Goal: Information Seeking & Learning: Check status

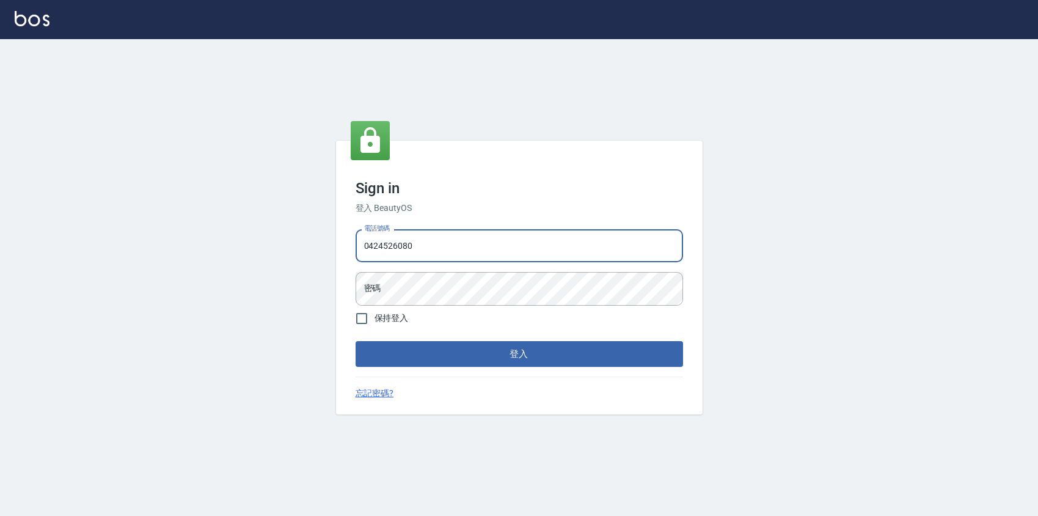
click at [476, 241] on input "0424526080" at bounding box center [520, 245] width 328 height 33
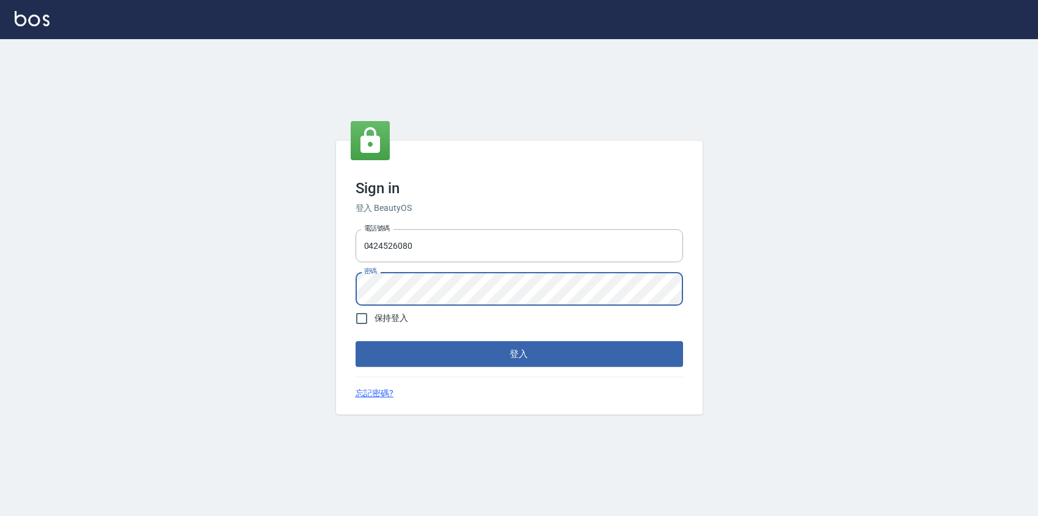
click at [356, 341] on button "登入" at bounding box center [520, 354] width 328 height 26
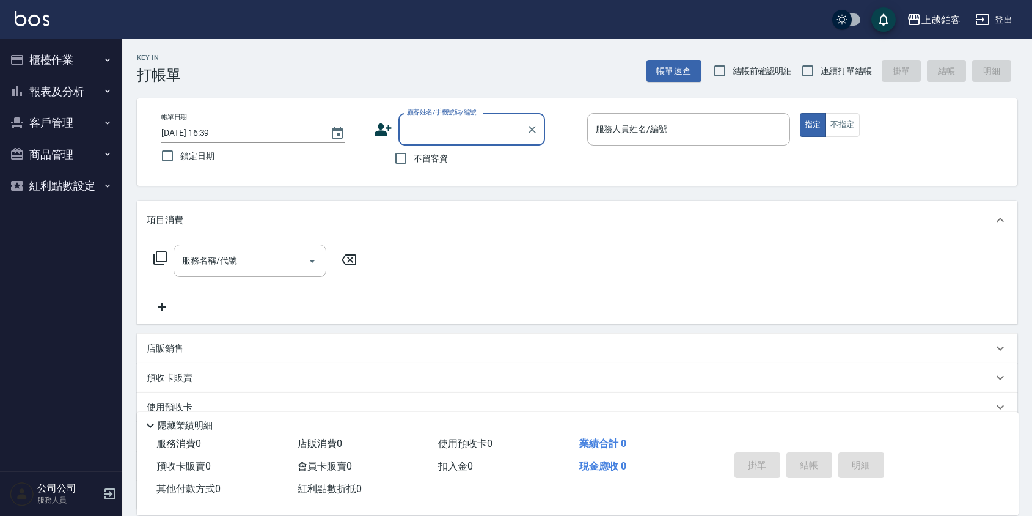
click at [81, 100] on button "報表及分析" at bounding box center [61, 92] width 112 height 32
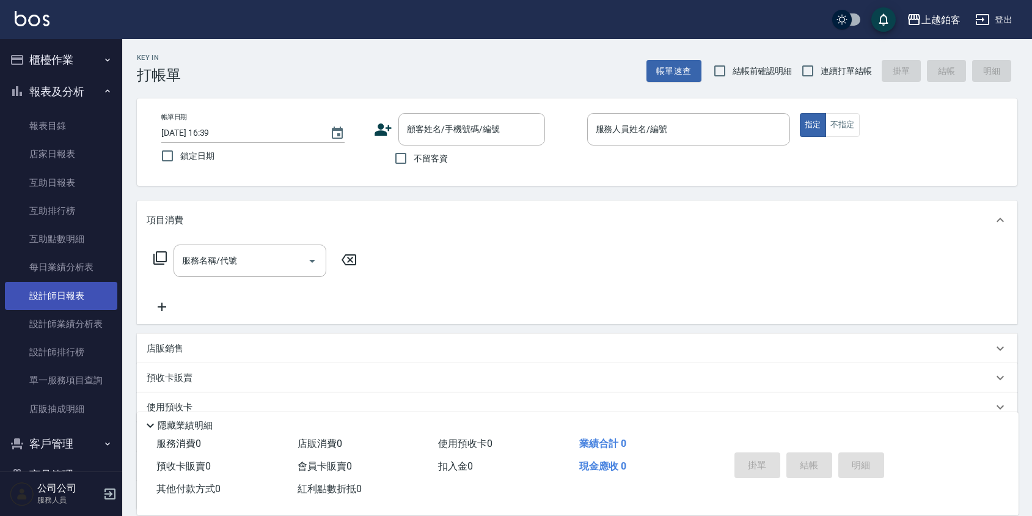
click at [85, 293] on link "設計師日報表" at bounding box center [61, 296] width 112 height 28
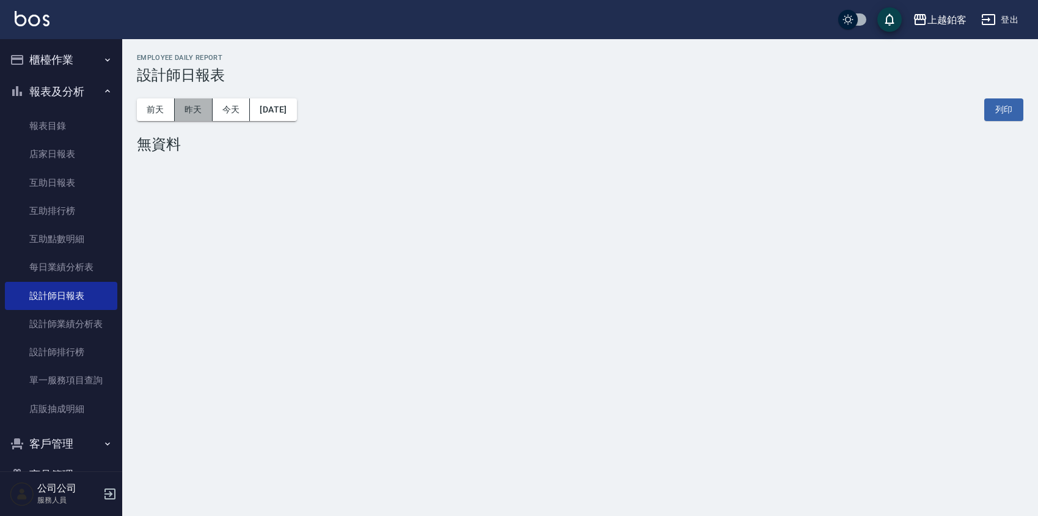
click at [205, 116] on button "昨天" at bounding box center [194, 109] width 38 height 23
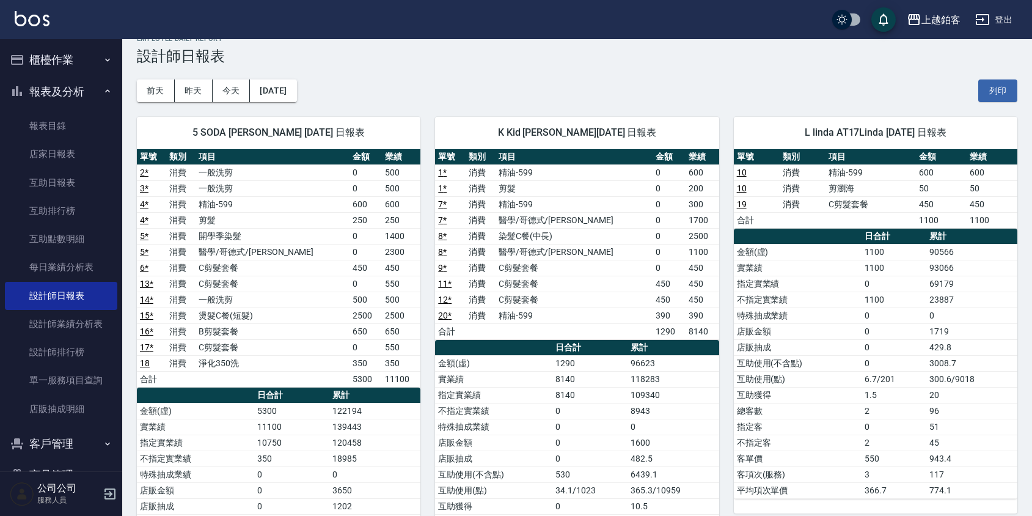
scroll to position [21, 0]
